Goal: Navigation & Orientation: Find specific page/section

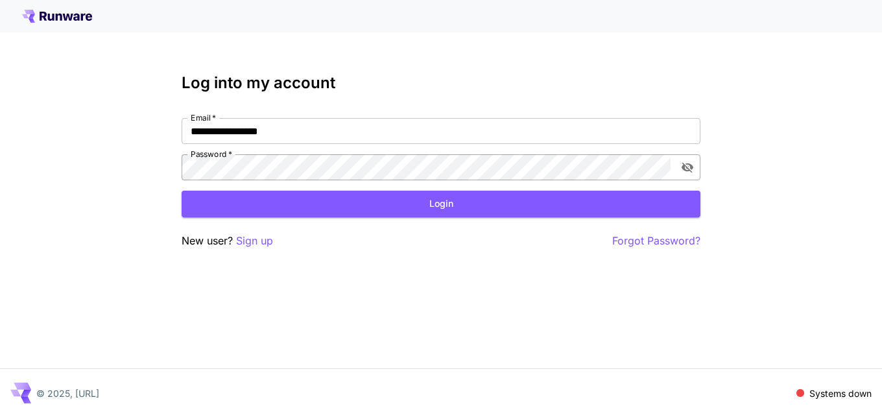
click at [688, 169] on icon "toggle password visibility" at bounding box center [687, 167] width 13 height 13
click at [432, 203] on button "Login" at bounding box center [441, 204] width 519 height 27
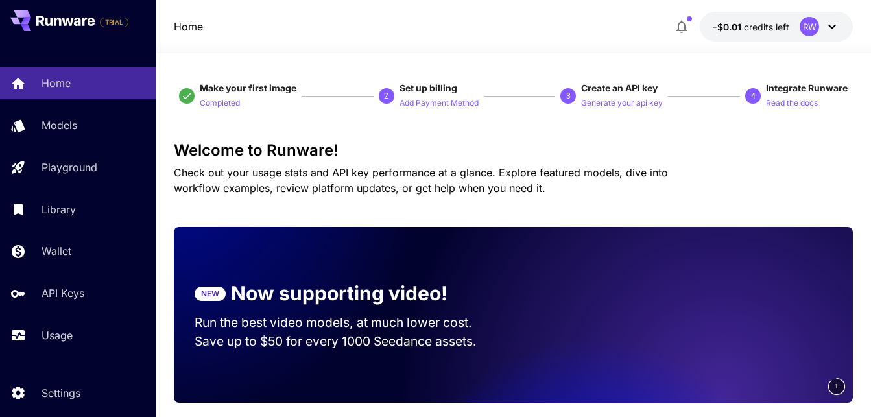
click at [832, 26] on icon at bounding box center [833, 27] width 16 height 16
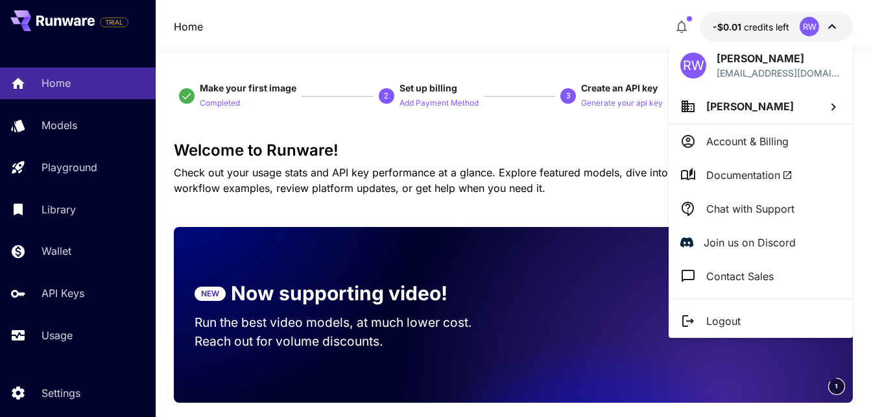
click at [748, 240] on p "Join us on Discord" at bounding box center [750, 243] width 92 height 16
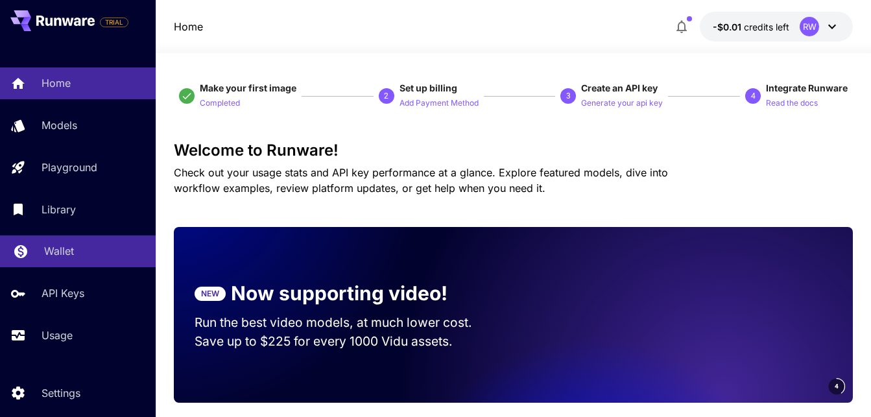
click at [54, 255] on p "Wallet" at bounding box center [59, 251] width 30 height 16
